Goal: Task Accomplishment & Management: Manage account settings

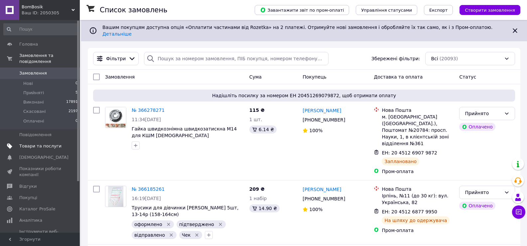
click at [53, 143] on span "Товари та послуги" at bounding box center [40, 146] width 42 height 6
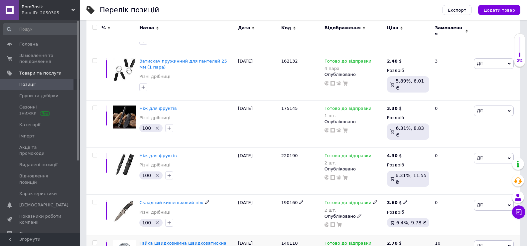
scroll to position [310, 0]
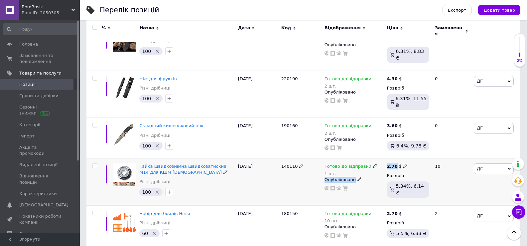
drag, startPoint x: 384, startPoint y: 148, endPoint x: 394, endPoint y: 148, distance: 10.6
click at [394, 158] on div "Гайка швидкознімна швидкозатискна М14 для КШМ [DEMOGRAPHIC_DATA] Різні дрібниці…" at bounding box center [303, 181] width 434 height 47
click at [390, 164] on b "2.70" at bounding box center [392, 166] width 11 height 5
click at [237, 167] on div "[DATE]" at bounding box center [257, 181] width 43 height 47
click at [333, 186] on use at bounding box center [333, 188] width 5 height 5
